Goal: Check status: Check status

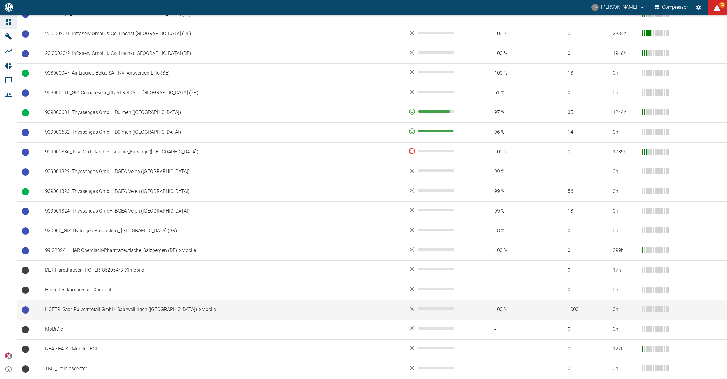
scroll to position [443, 0]
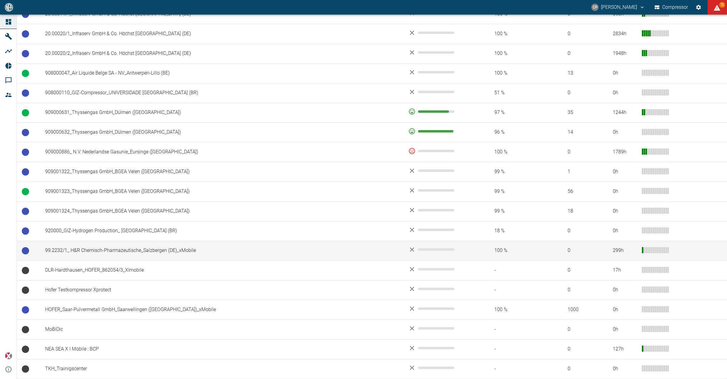
click at [65, 249] on td "99.2232/1_ H&R Chemisch-Pharmazeutische_Salzbergen (DE)_xMobile" at bounding box center [221, 251] width 363 height 20
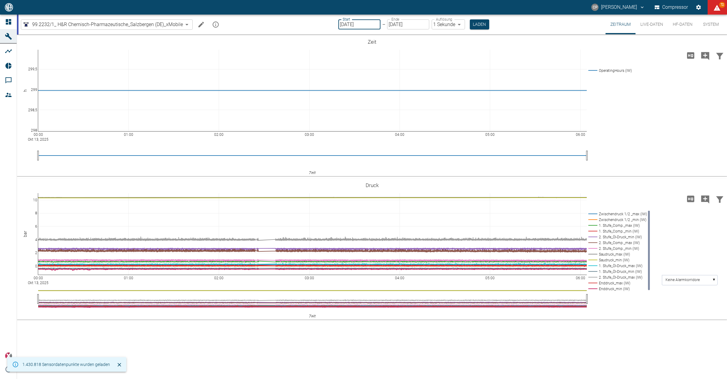
click at [354, 20] on input "[DATE]" at bounding box center [360, 24] width 42 height 10
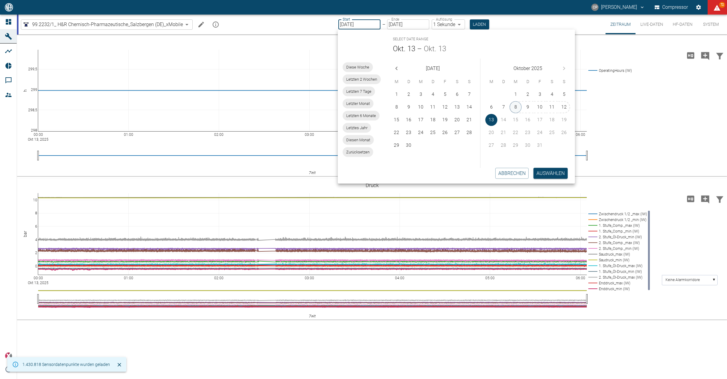
click at [518, 103] on button "8" at bounding box center [516, 107] width 12 height 12
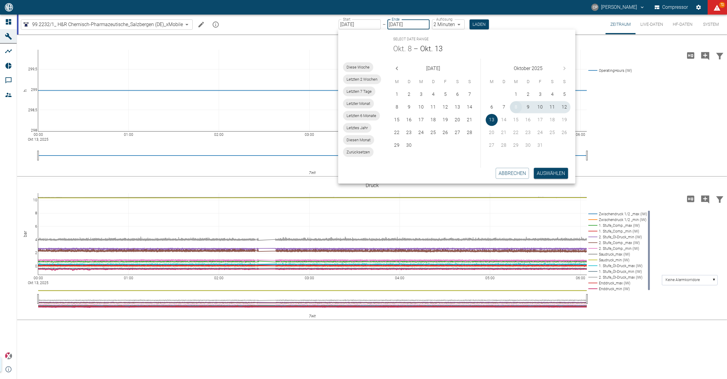
type input "[DATE]"
type input "2min"
click at [542, 106] on button "10" at bounding box center [540, 107] width 12 height 12
type input "[DATE]"
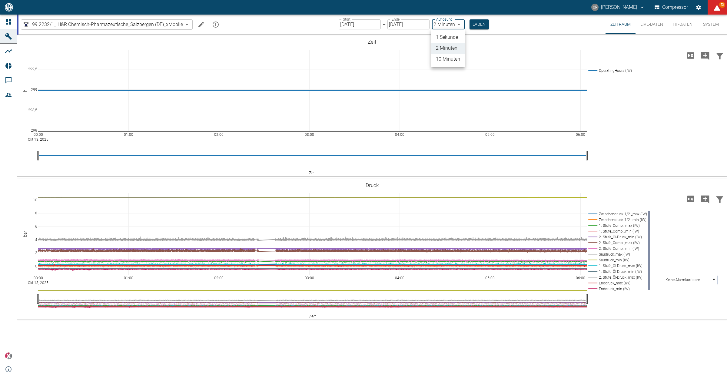
click at [443, 22] on body "[PERSON_NAME] Compressor 73 Dashboard Maschinen Analysen Reports Kommentare Mit…" at bounding box center [363, 189] width 727 height 379
click at [446, 34] on li "1 Sekunde" at bounding box center [448, 37] width 34 height 11
type input "1sec"
click at [481, 22] on button "Laden" at bounding box center [479, 24] width 19 height 10
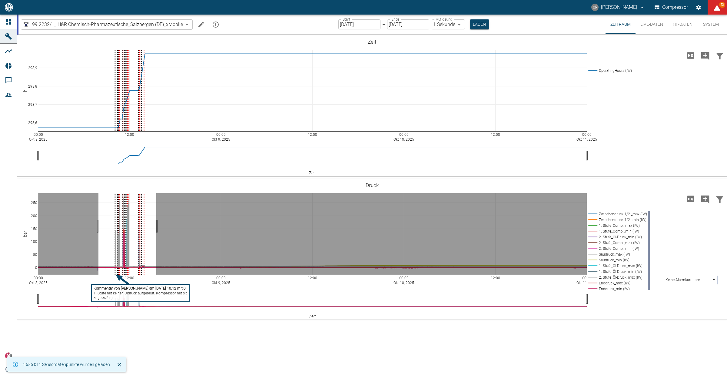
drag, startPoint x: 99, startPoint y: 226, endPoint x: 156, endPoint y: 225, distance: 57.9
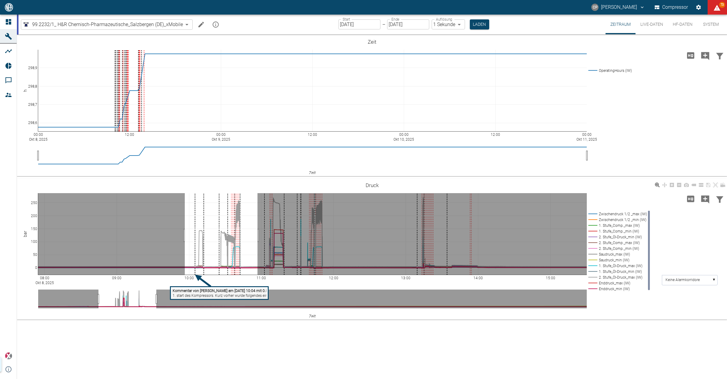
drag, startPoint x: 185, startPoint y: 235, endPoint x: 597, endPoint y: 211, distance: 412.9
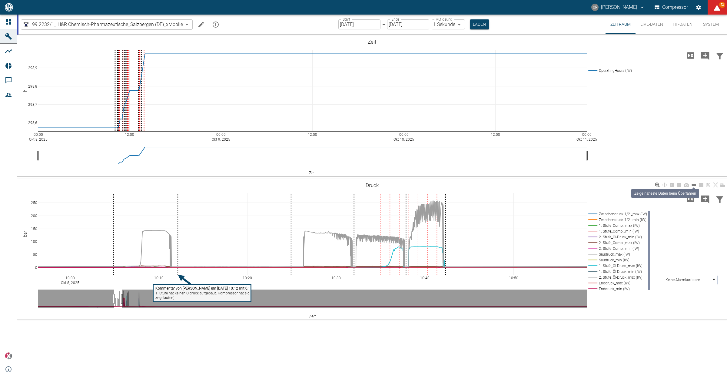
click at [695, 186] on icon at bounding box center [694, 185] width 5 height 2
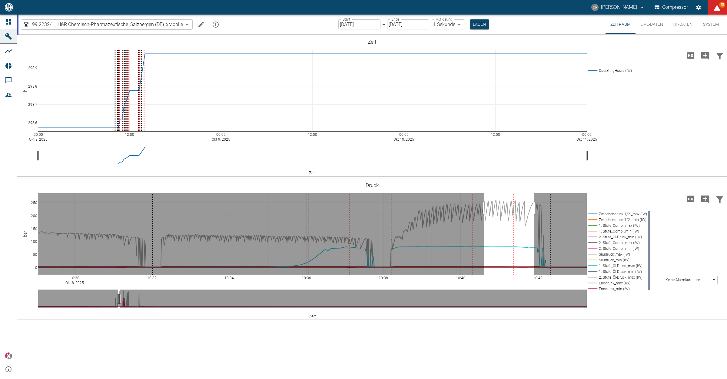
drag, startPoint x: 484, startPoint y: 208, endPoint x: 534, endPoint y: 208, distance: 49.7
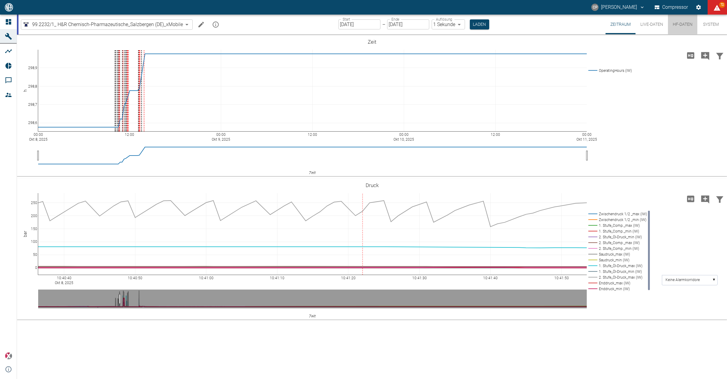
click at [681, 25] on button "HF-Daten" at bounding box center [682, 25] width 29 height 20
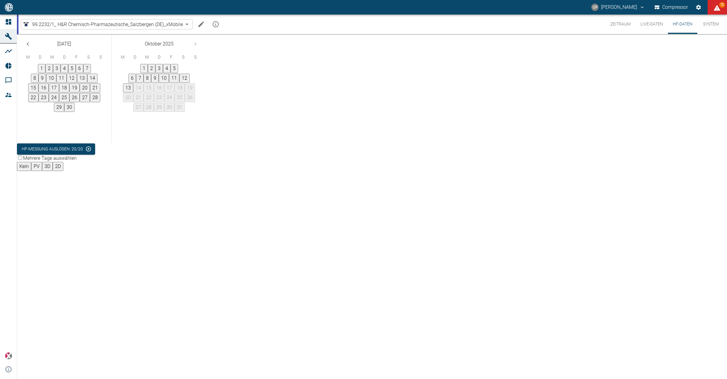
click at [61, 73] on button "3" at bounding box center [57, 68] width 8 height 9
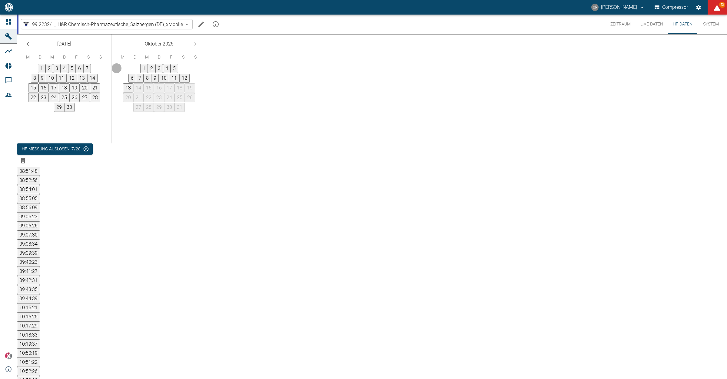
click at [151, 83] on button "8" at bounding box center [148, 78] width 8 height 9
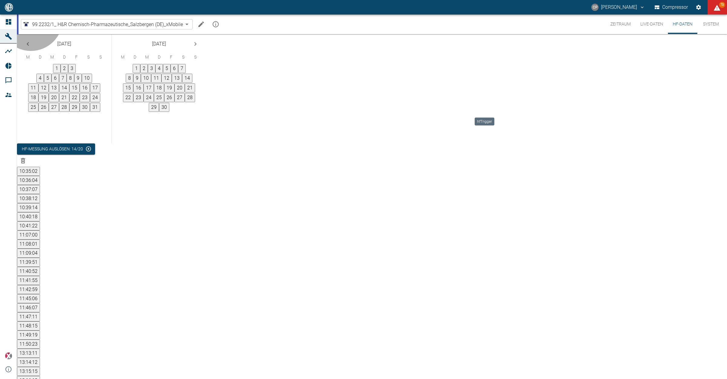
click at [40, 258] on button "11:39:51" at bounding box center [28, 262] width 23 height 9
click at [40, 267] on button "11:40:52" at bounding box center [28, 271] width 23 height 9
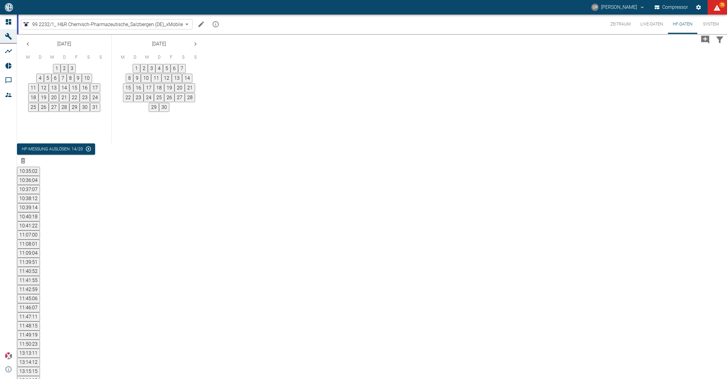
drag, startPoint x: 294, startPoint y: 253, endPoint x: 350, endPoint y: 254, distance: 56.1
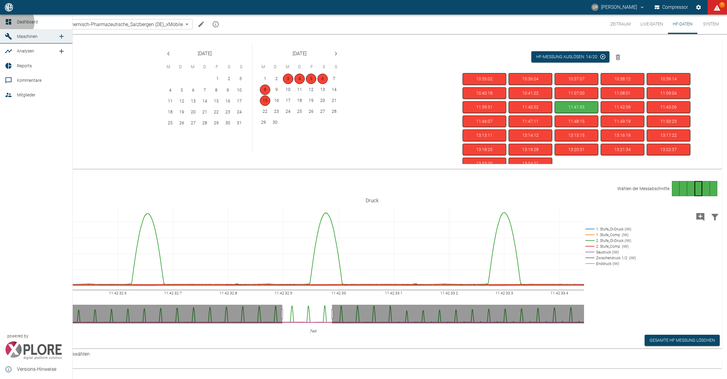
click at [14, 22] on link "Dashboard" at bounding box center [36, 22] width 72 height 15
